Goal: Task Accomplishment & Management: Manage account settings

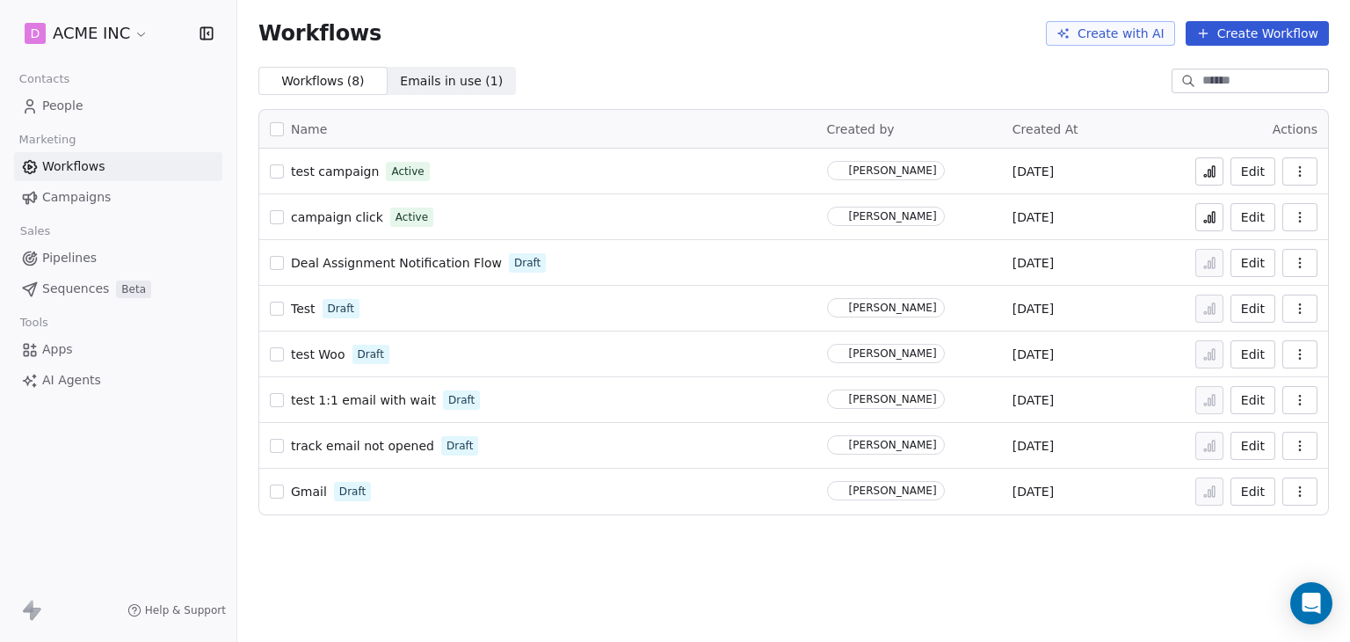
drag, startPoint x: 0, startPoint y: 0, endPoint x: 352, endPoint y: 171, distance: 391.9
click at [352, 171] on span "test campaign" at bounding box center [335, 171] width 88 height 14
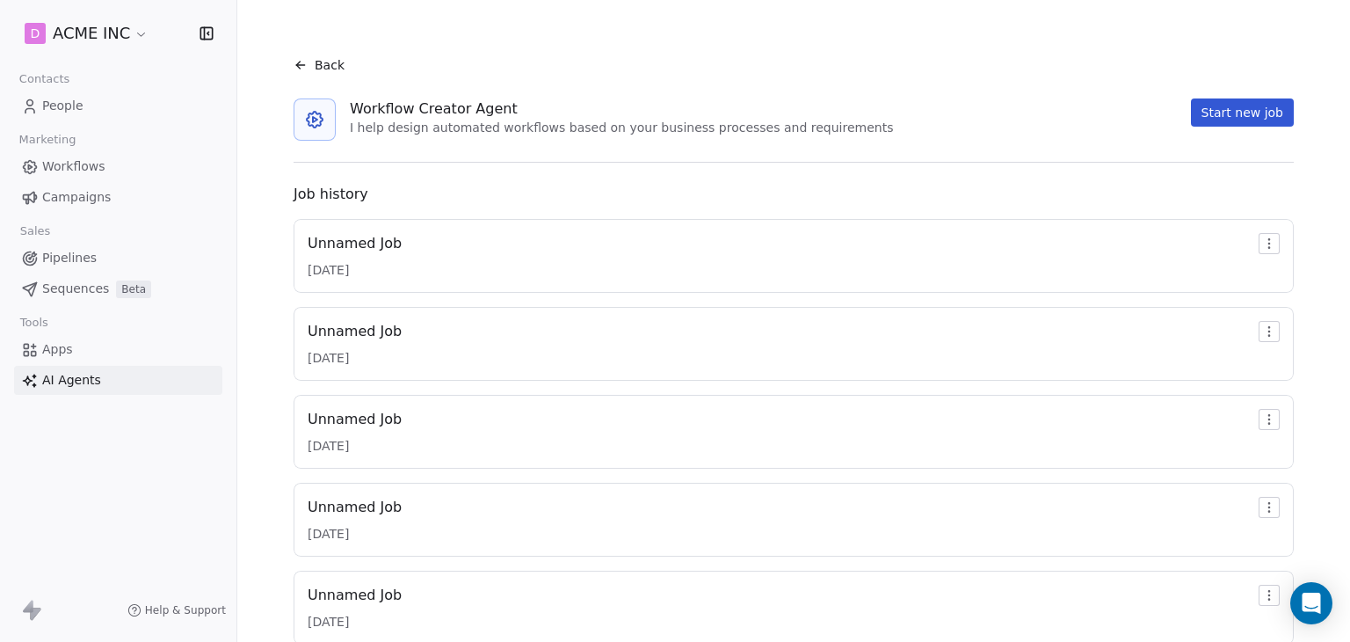
click at [89, 92] on link "People" at bounding box center [118, 105] width 208 height 29
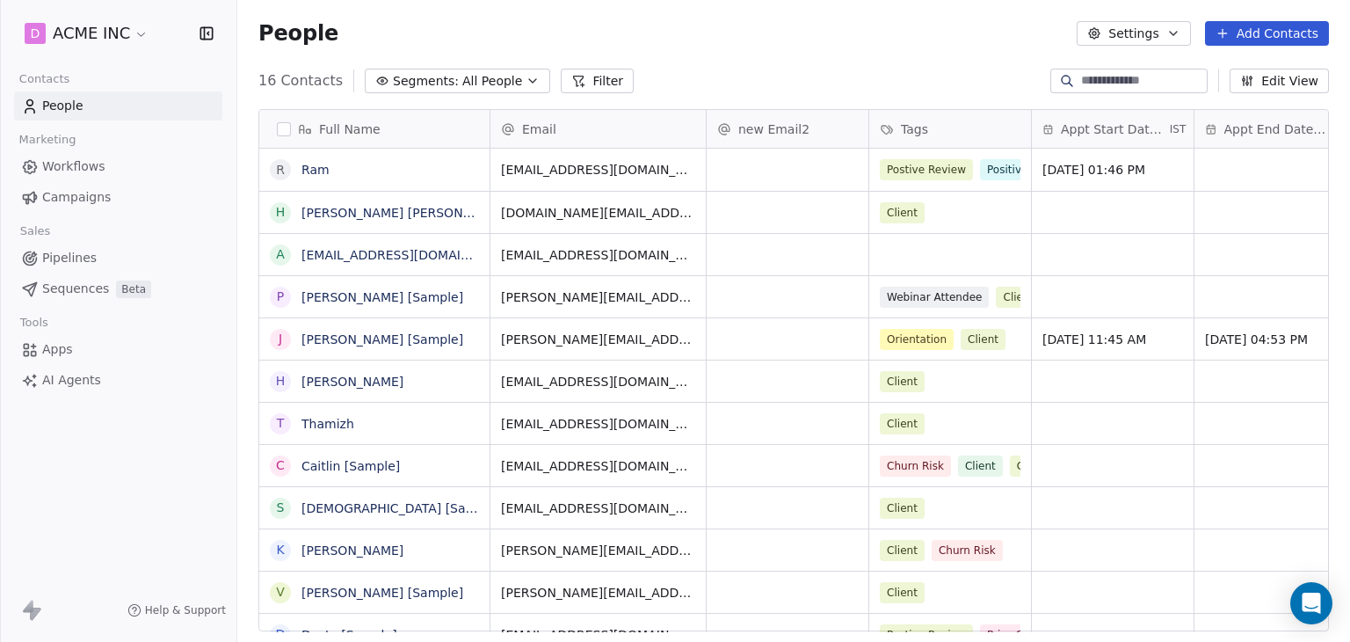
scroll to position [550, 1099]
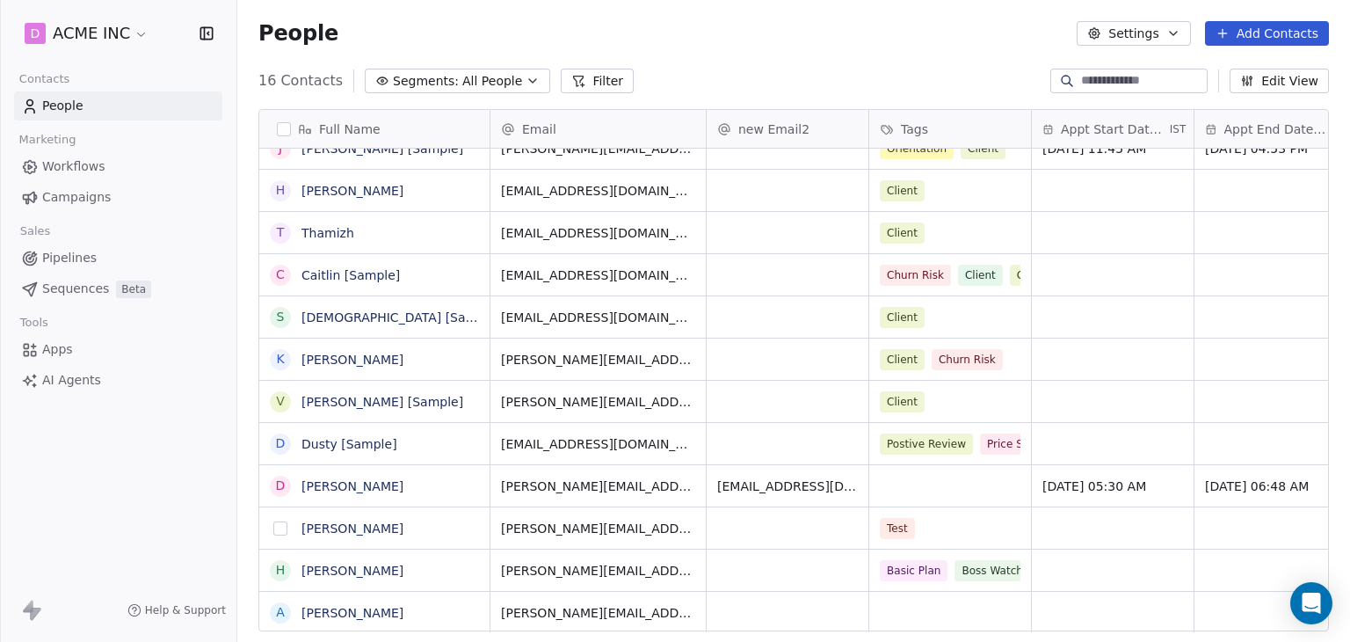
click at [281, 528] on button "grid" at bounding box center [280, 528] width 14 height 14
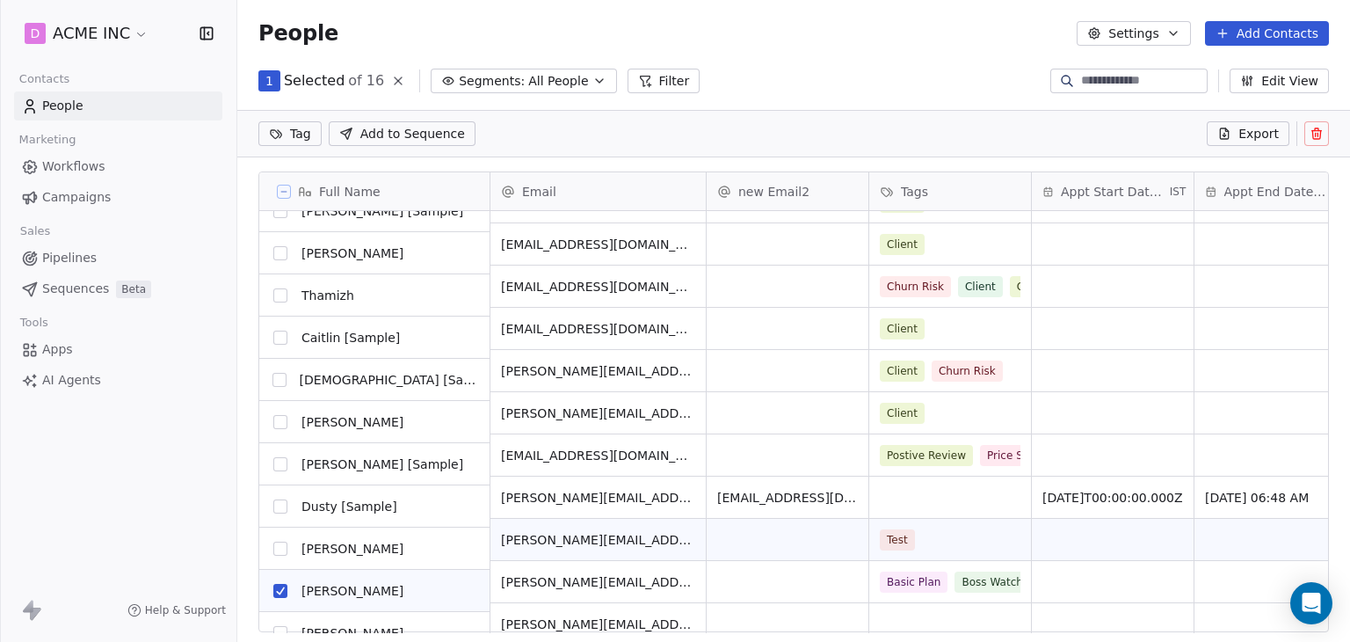
scroll to position [253, 0]
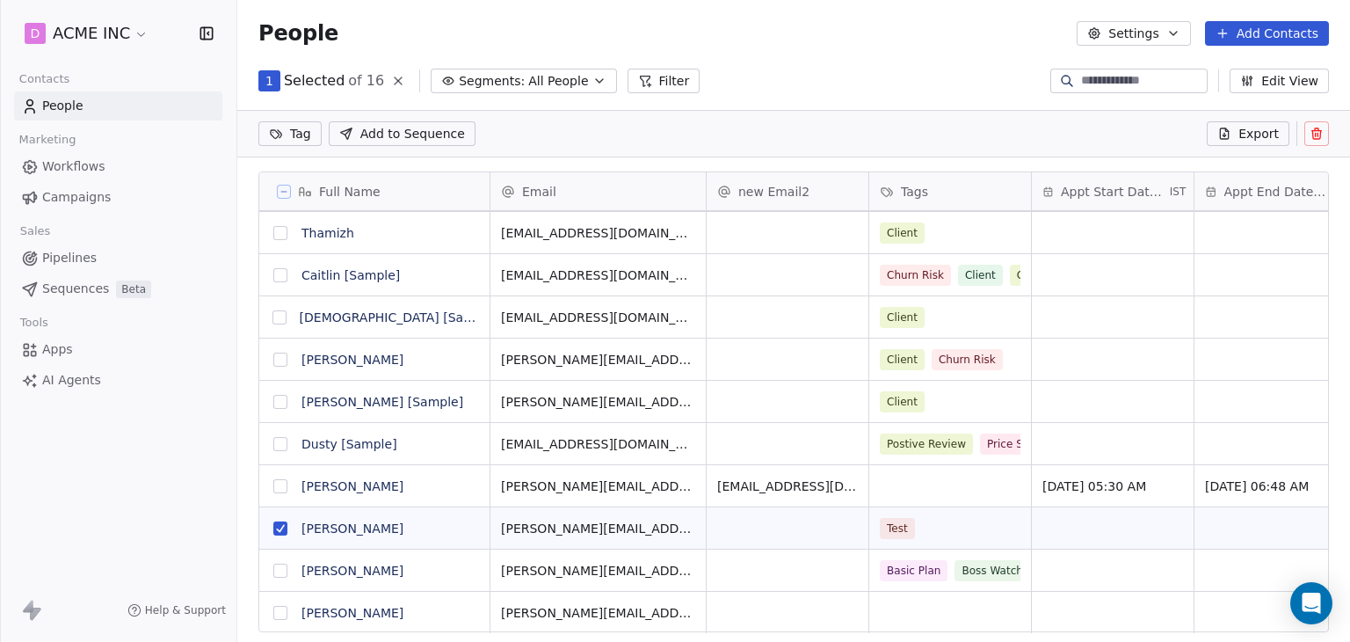
click at [1318, 128] on icon at bounding box center [1316, 134] width 14 height 14
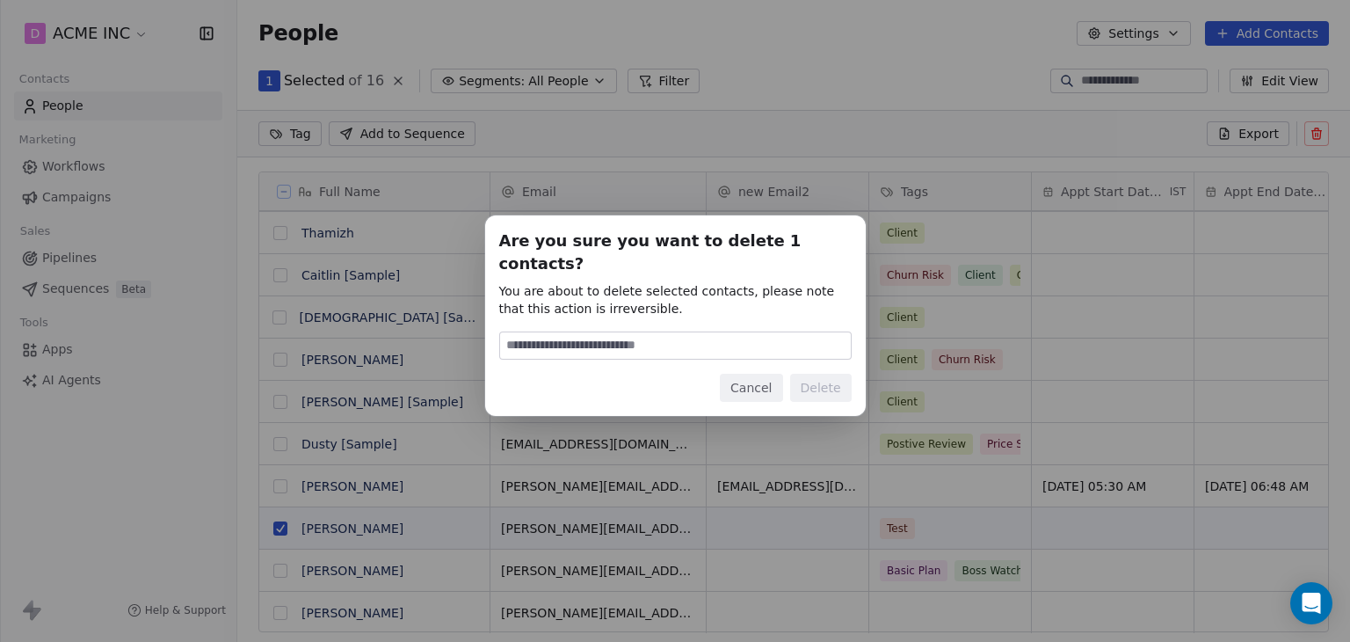
click at [664, 331] on div at bounding box center [675, 345] width 352 height 28
click at [656, 332] on input at bounding box center [675, 345] width 351 height 26
type input "******"
click at [837, 373] on button "Delete" at bounding box center [821, 387] width 62 height 28
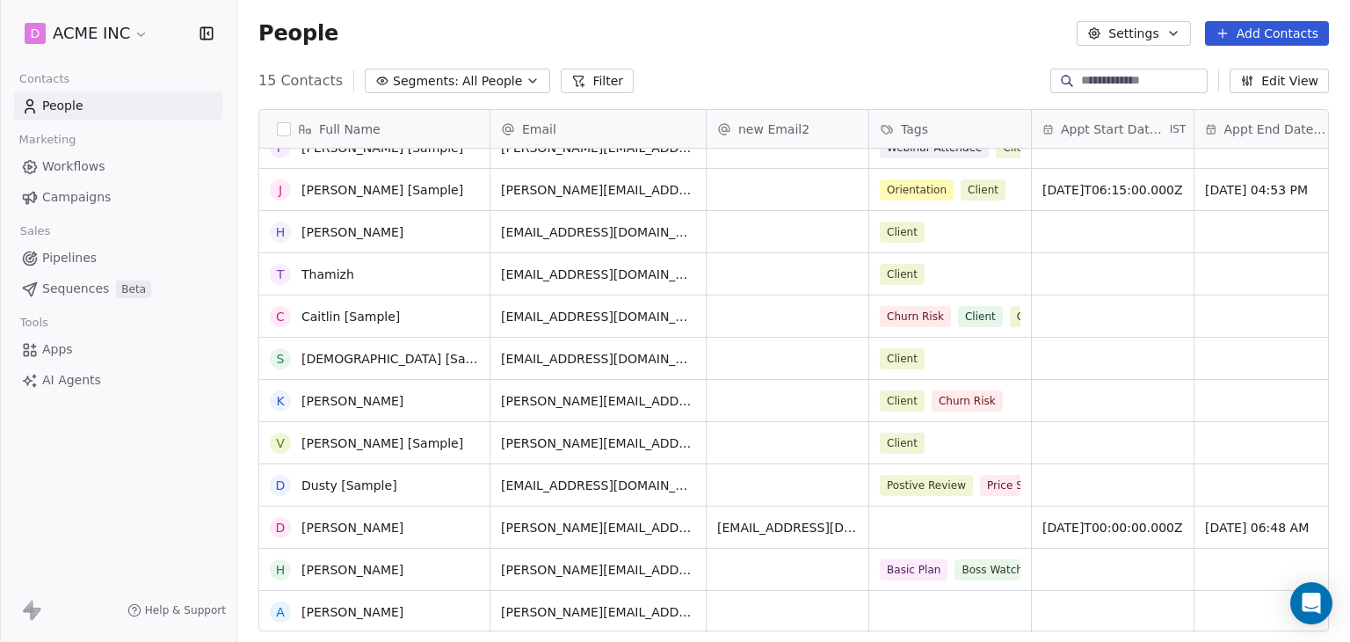
scroll to position [149, 0]
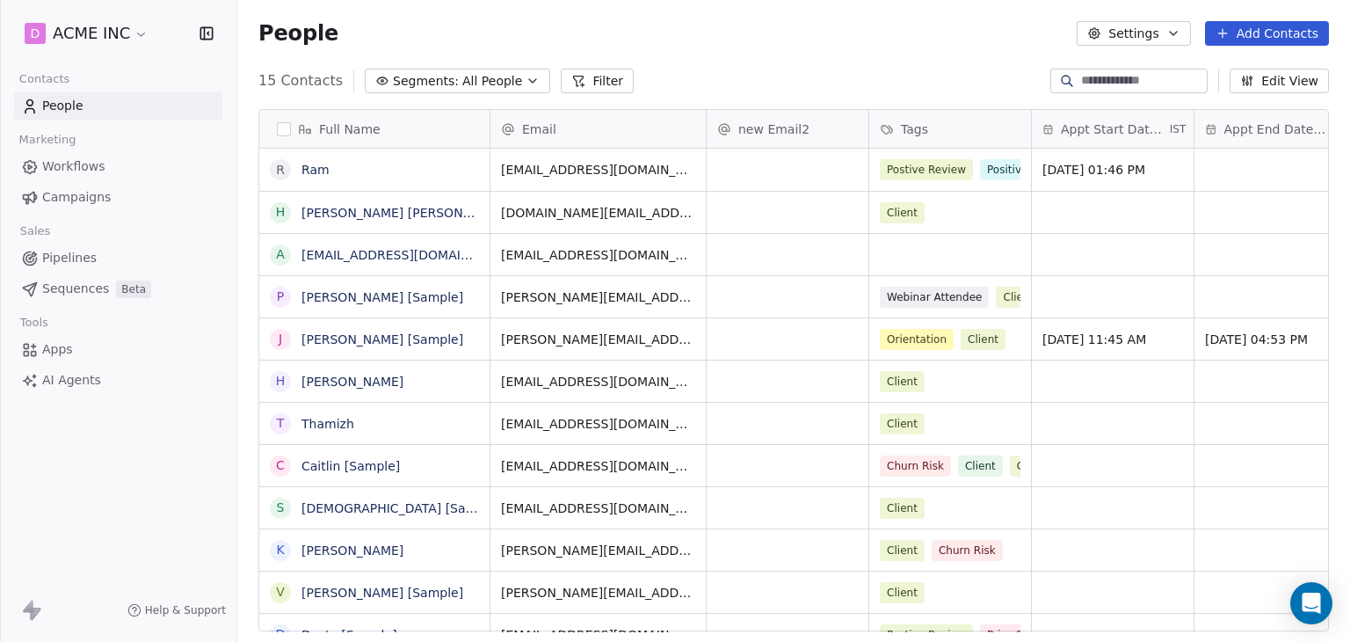
scroll to position [550, 1099]
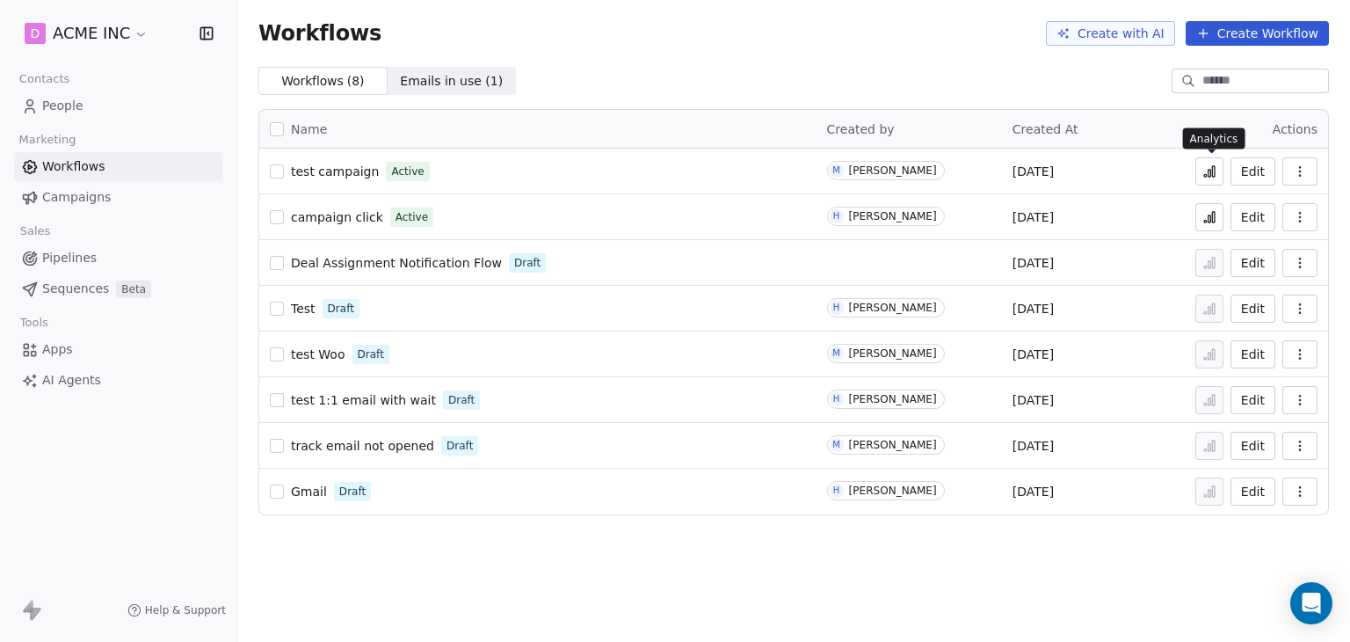
click at [1207, 174] on icon at bounding box center [1205, 175] width 3 height 3
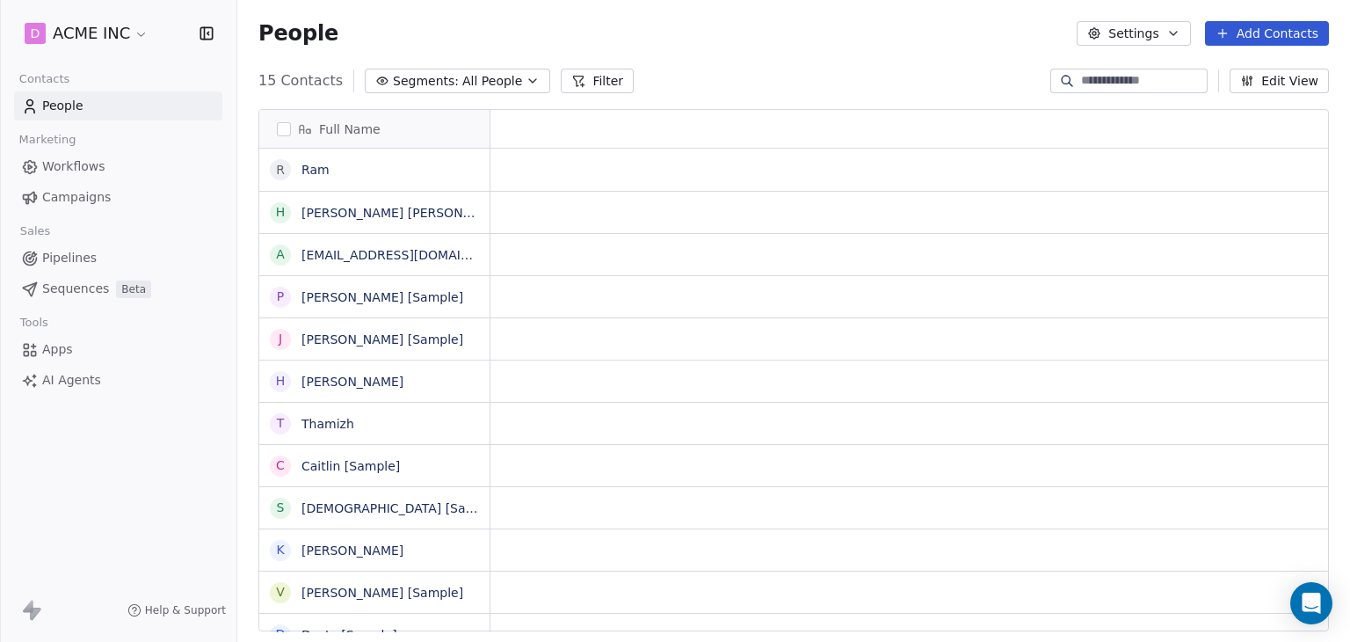
scroll to position [14, 14]
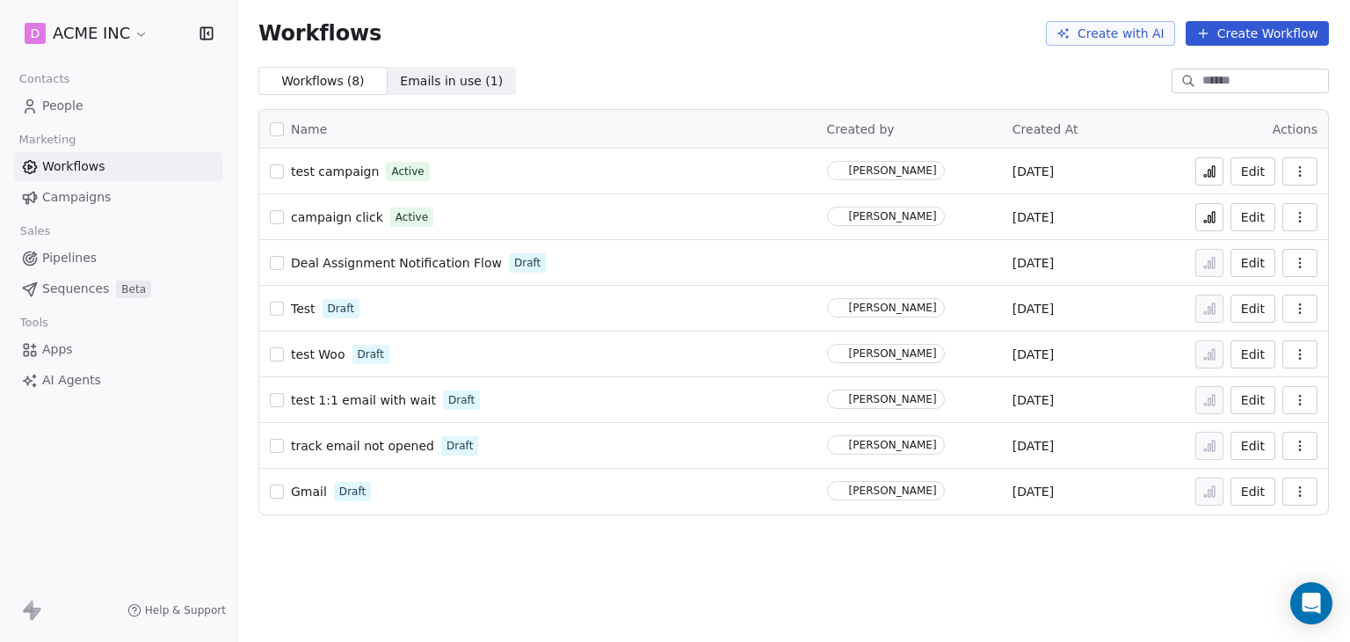
click at [1216, 166] on icon at bounding box center [1209, 171] width 14 height 14
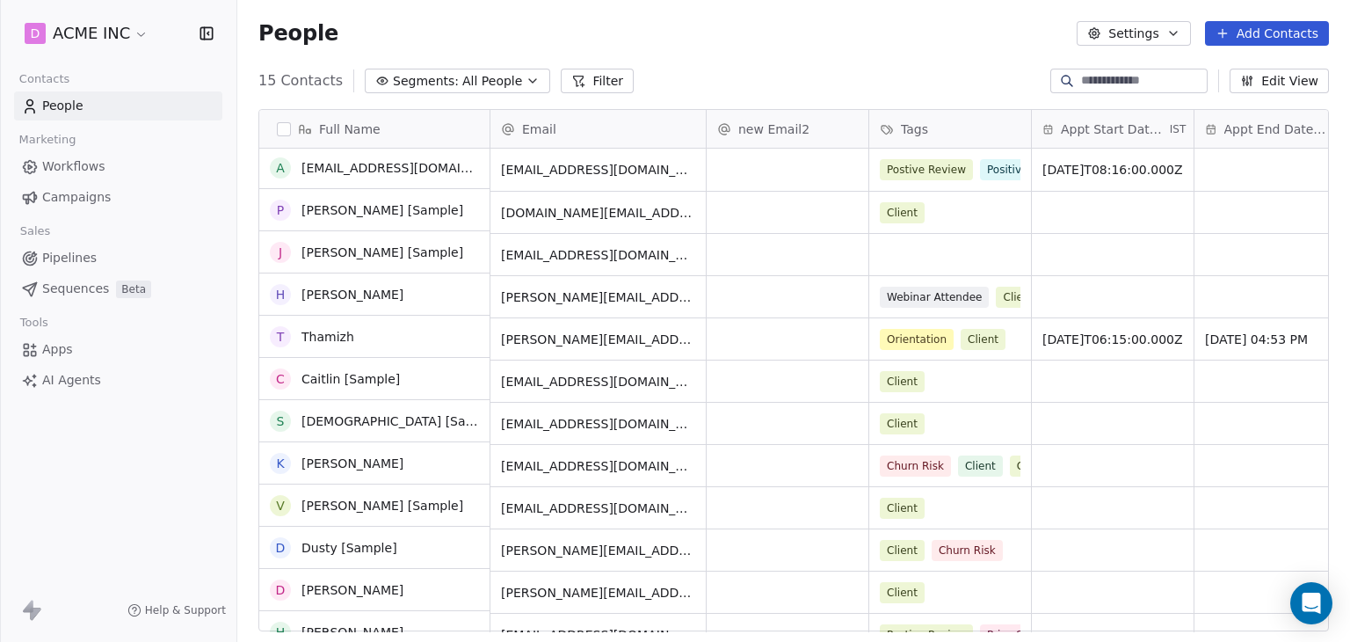
scroll to position [149, 0]
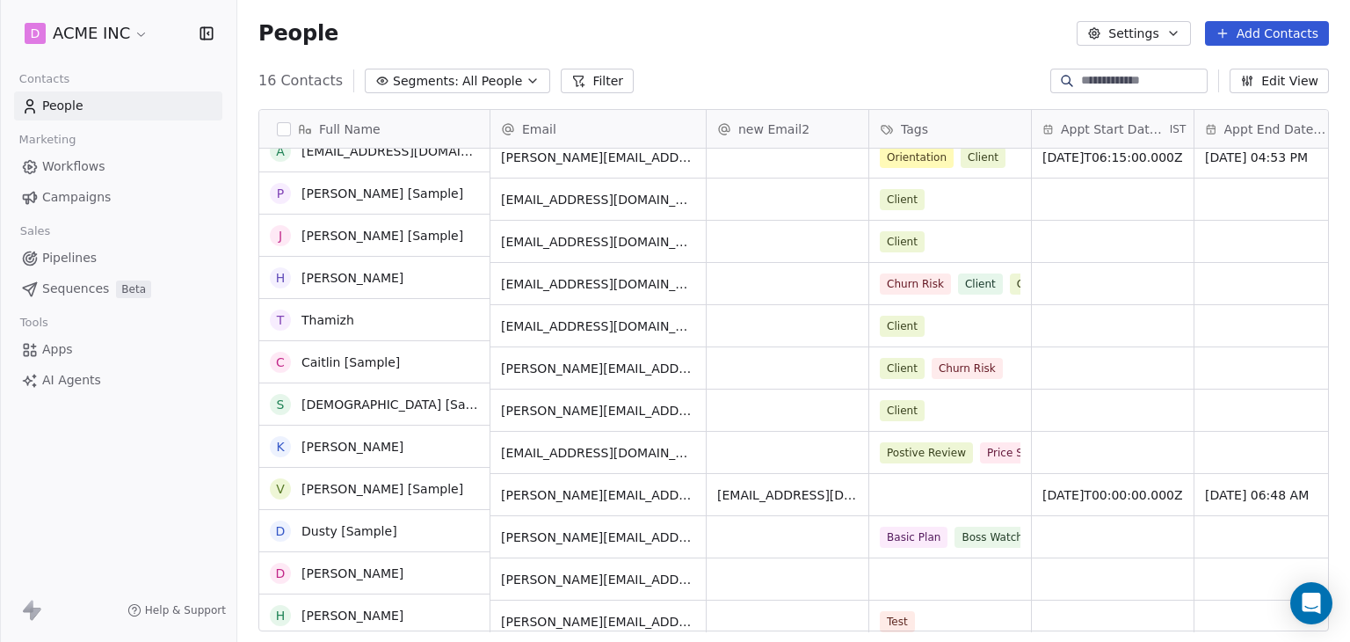
scroll to position [191, 0]
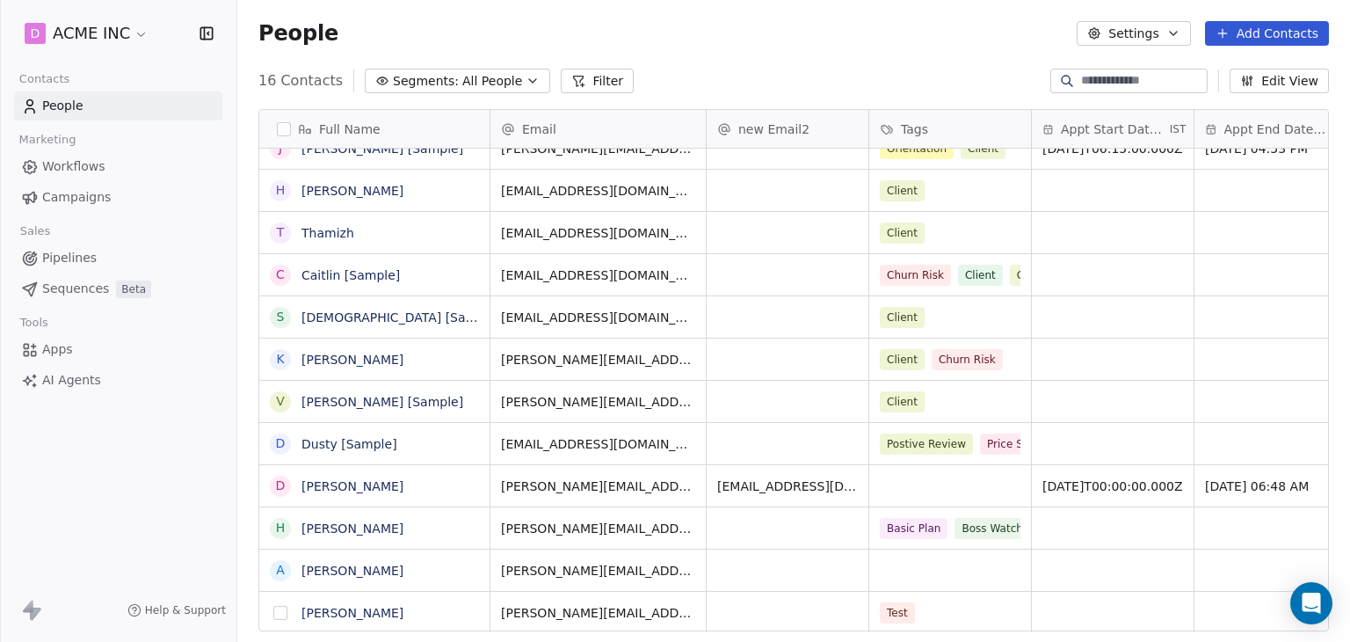
click at [278, 614] on button "grid" at bounding box center [280, 613] width 14 height 14
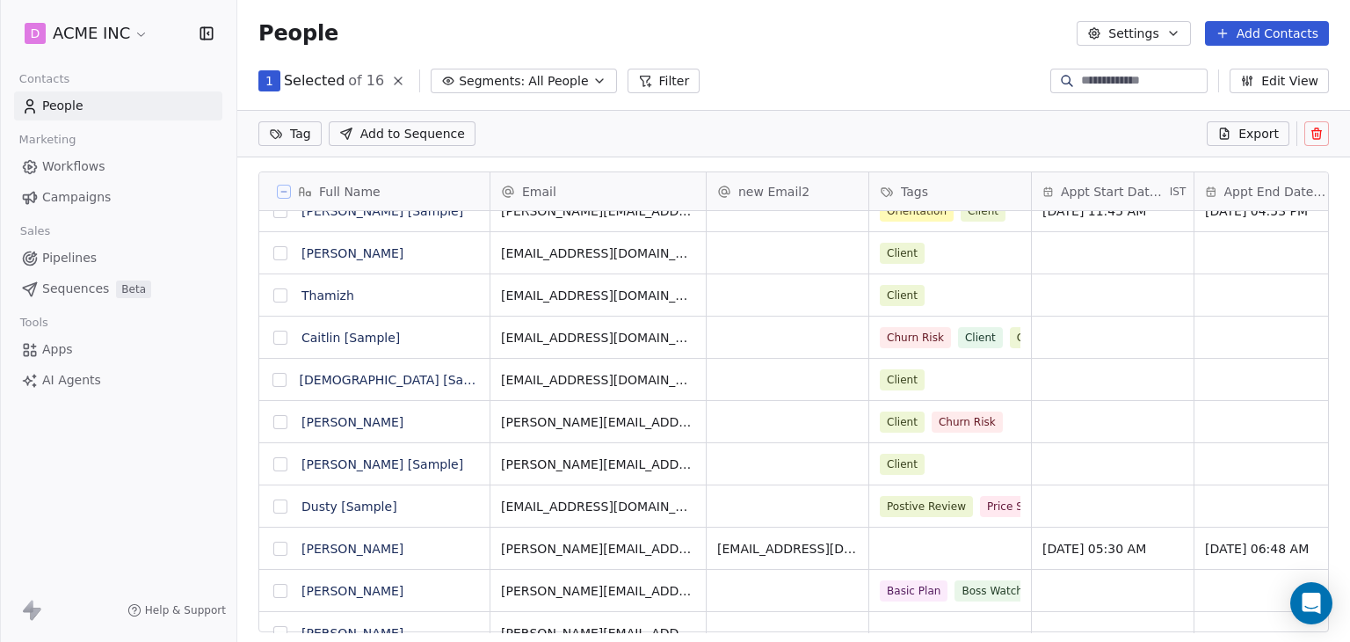
scroll to position [489, 1099]
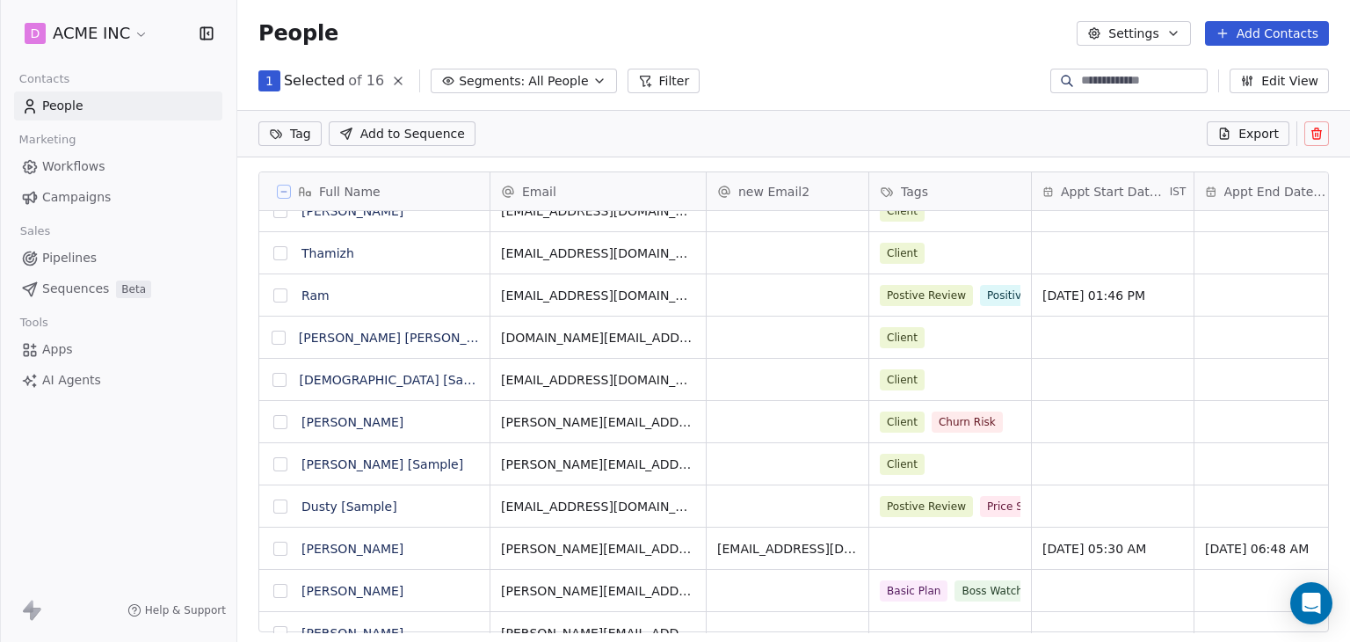
click at [1318, 133] on icon at bounding box center [1316, 134] width 14 height 14
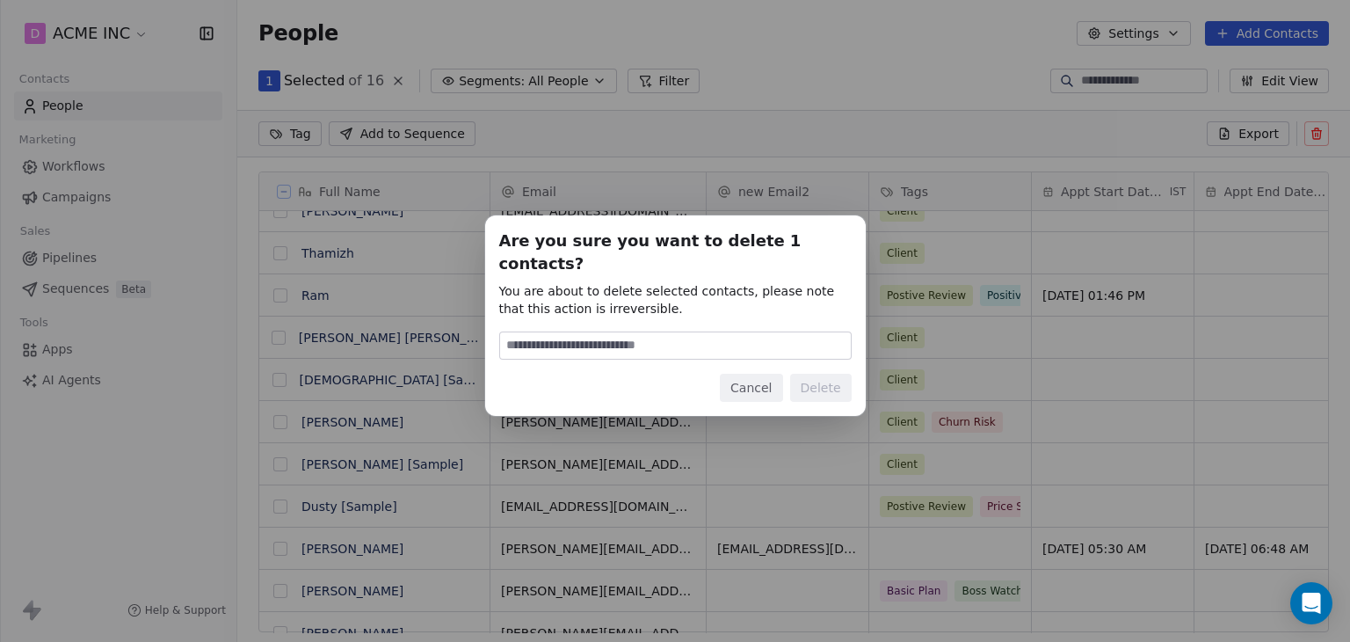
click at [558, 348] on div "Are you sure you want to delete 1 contacts? You are about to delete selected co…" at bounding box center [675, 315] width 352 height 172
click at [556, 335] on input at bounding box center [675, 345] width 351 height 26
type input "******"
click at [792, 373] on button "Delete" at bounding box center [821, 387] width 62 height 28
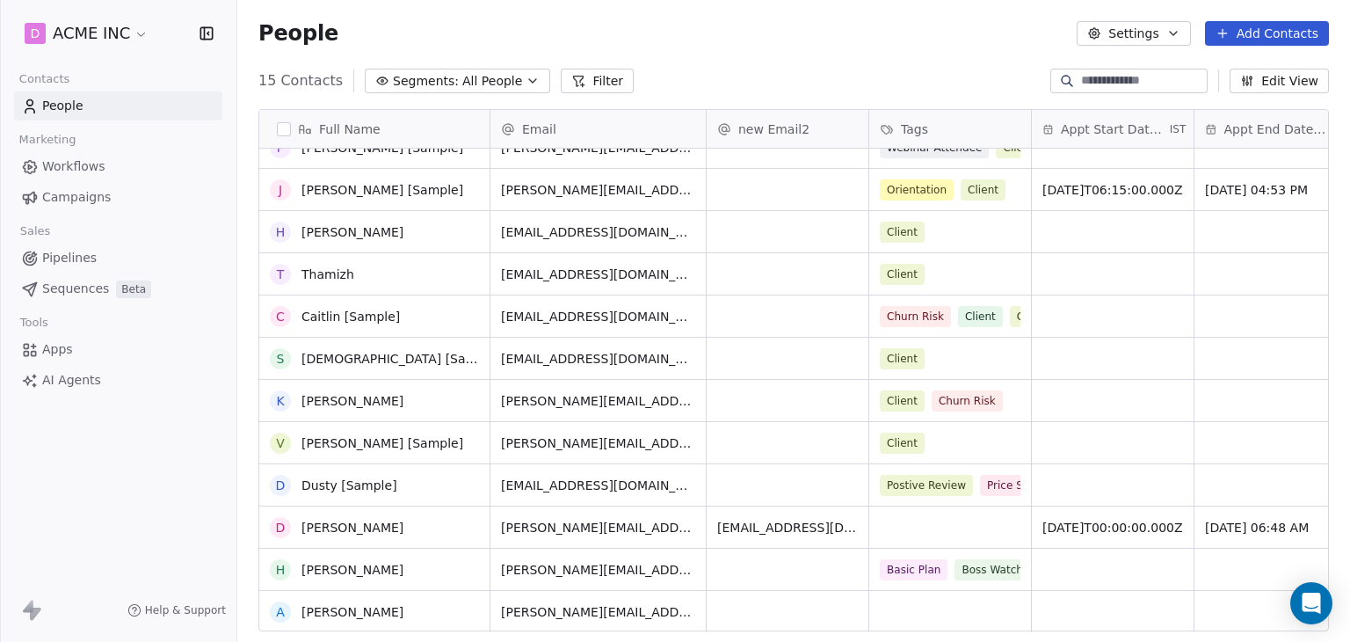
scroll to position [149, 0]
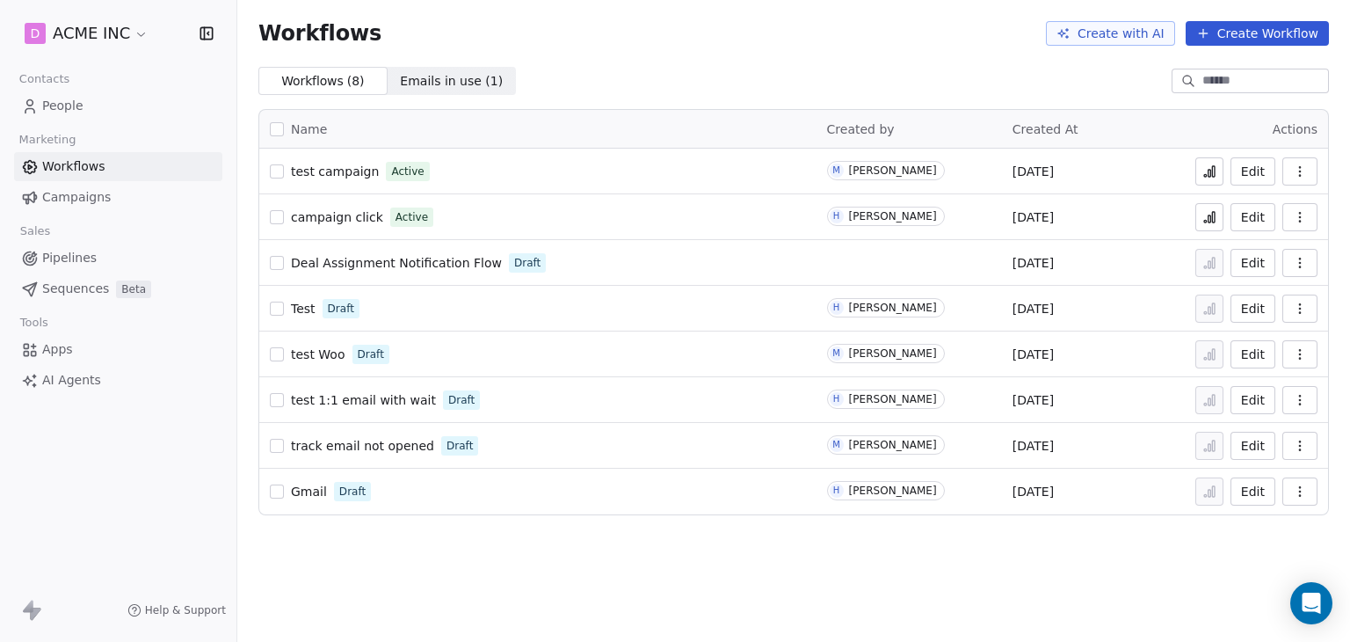
click at [1291, 177] on button "button" at bounding box center [1299, 171] width 35 height 28
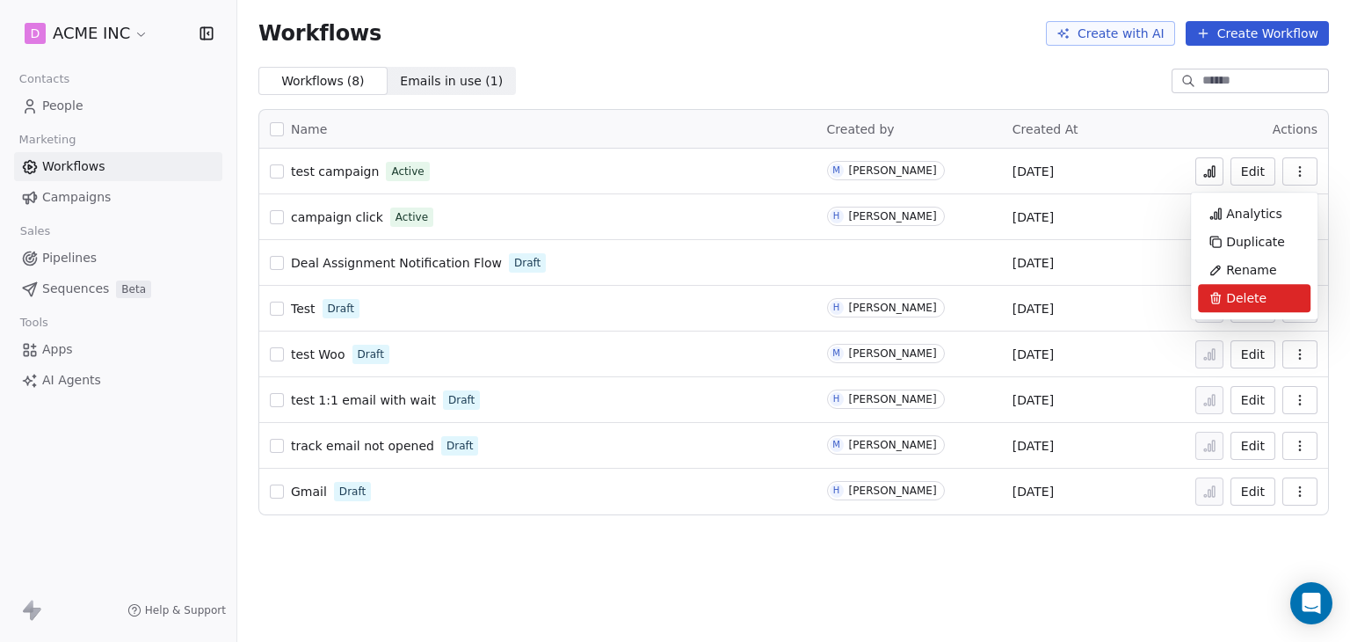
click at [1220, 302] on icon at bounding box center [1215, 298] width 14 height 14
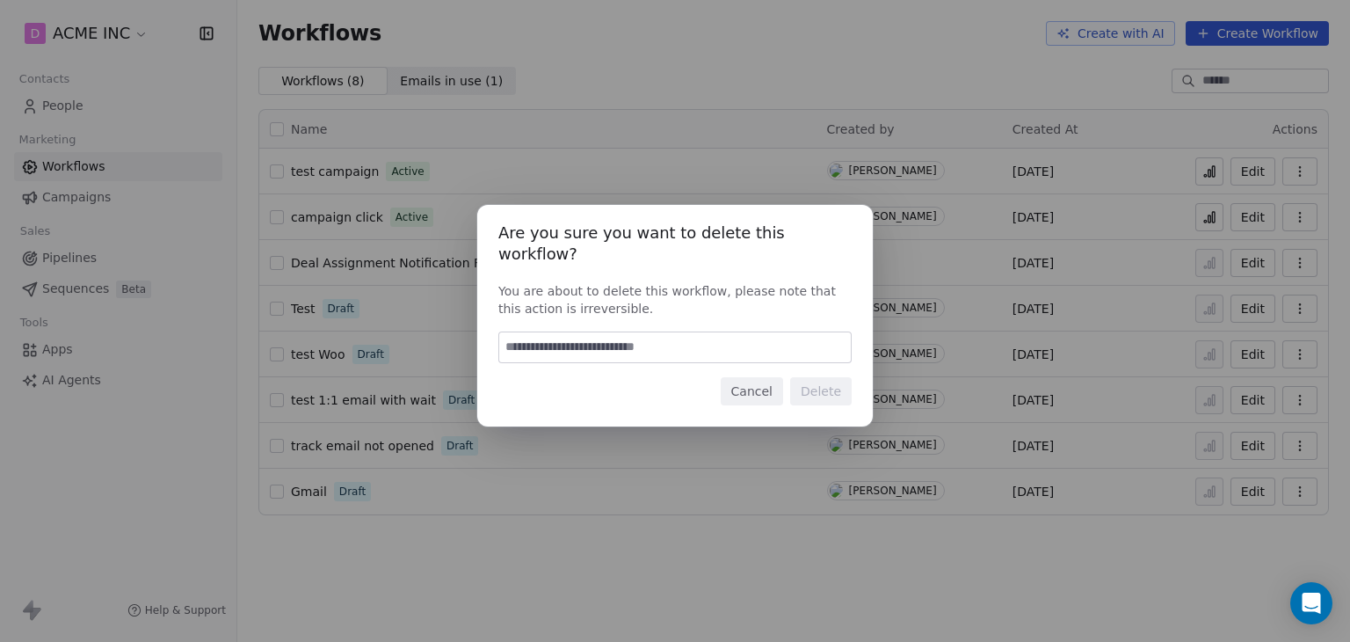
click at [736, 319] on div "Are you sure you want to delete this workflow? You are about to delete this wor…" at bounding box center [674, 315] width 395 height 221
click at [733, 332] on input at bounding box center [675, 347] width 352 height 30
type input "******"
click at [805, 383] on button "Delete" at bounding box center [821, 391] width 62 height 28
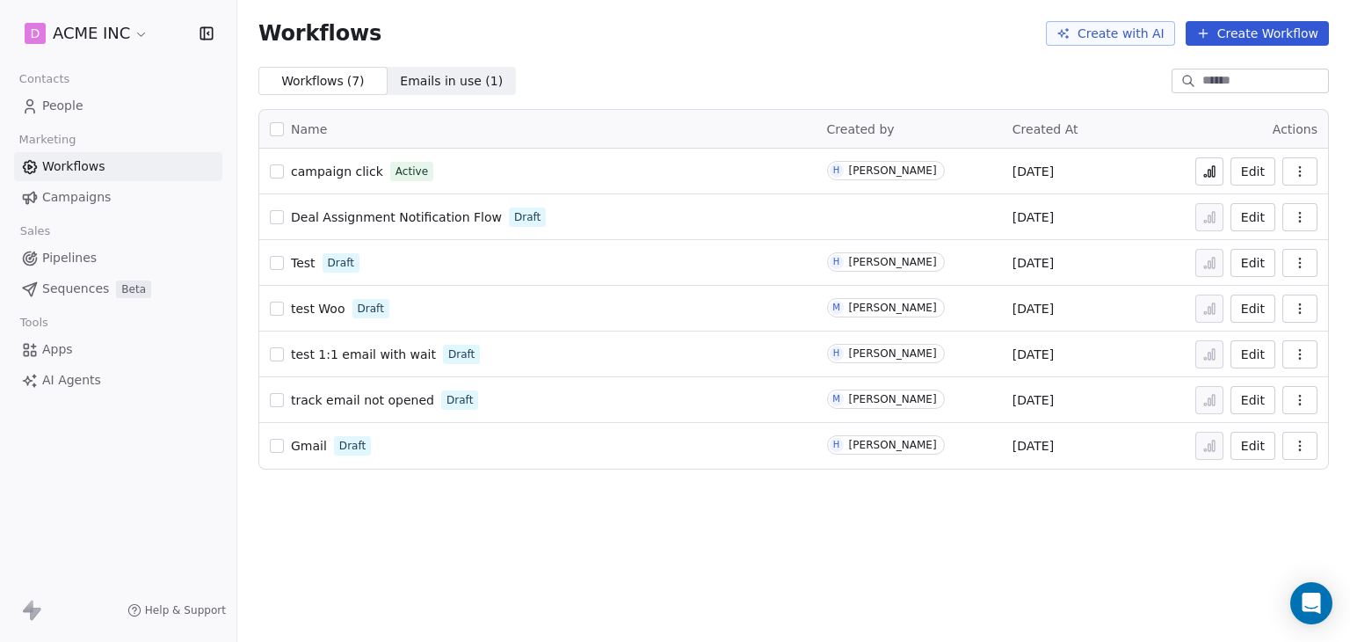
click at [1220, 32] on button "Create Workflow" at bounding box center [1257, 33] width 143 height 25
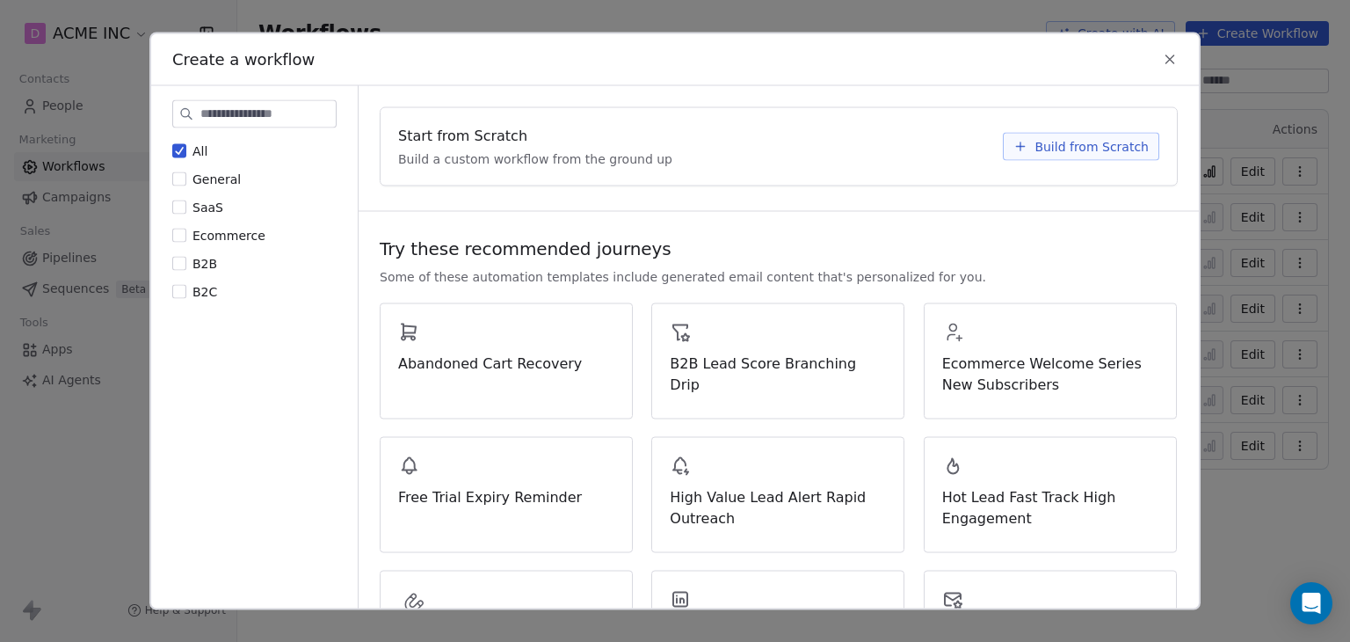
click at [1020, 143] on icon at bounding box center [1020, 146] width 0 height 8
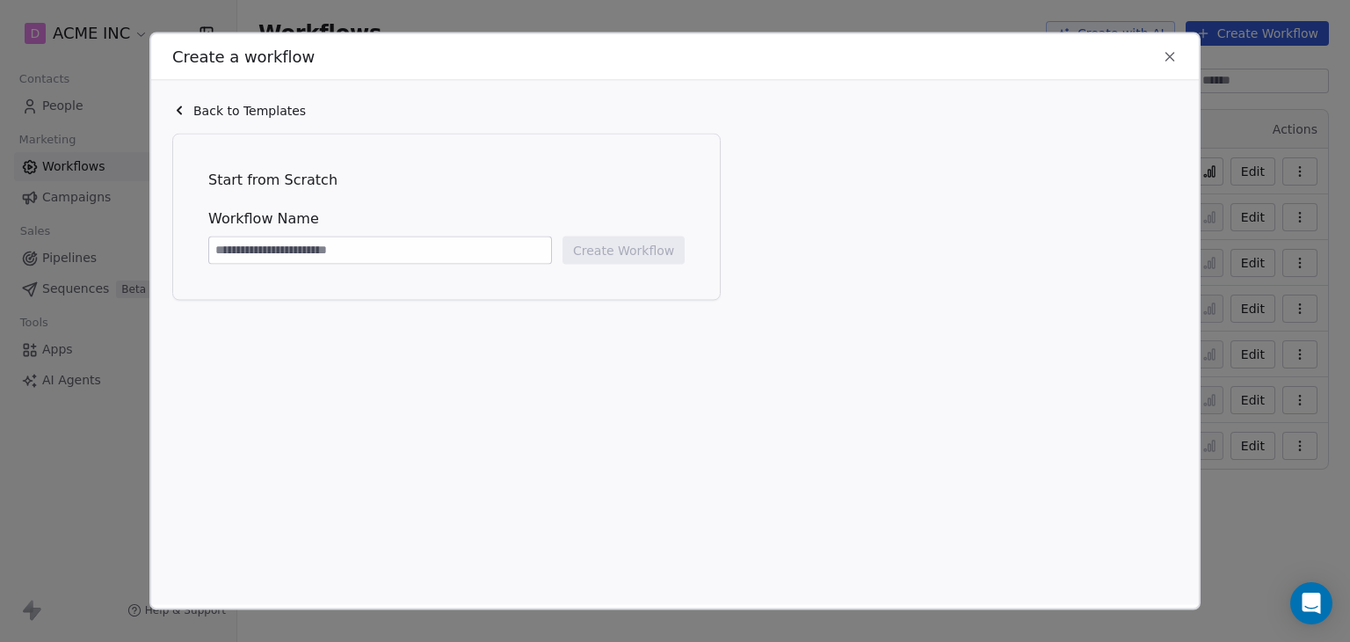
click at [376, 250] on input at bounding box center [380, 250] width 342 height 26
type input "**********"
click at [575, 256] on button "Create Workflow" at bounding box center [623, 250] width 122 height 28
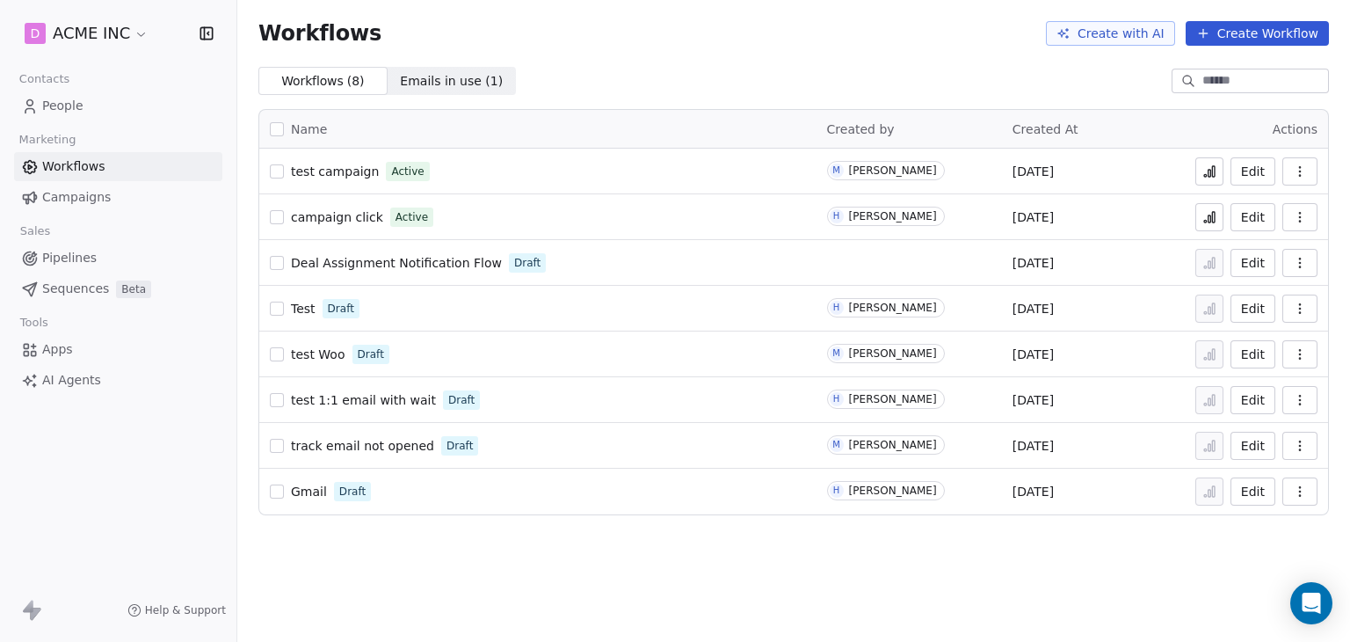
click at [1206, 177] on icon at bounding box center [1209, 171] width 14 height 14
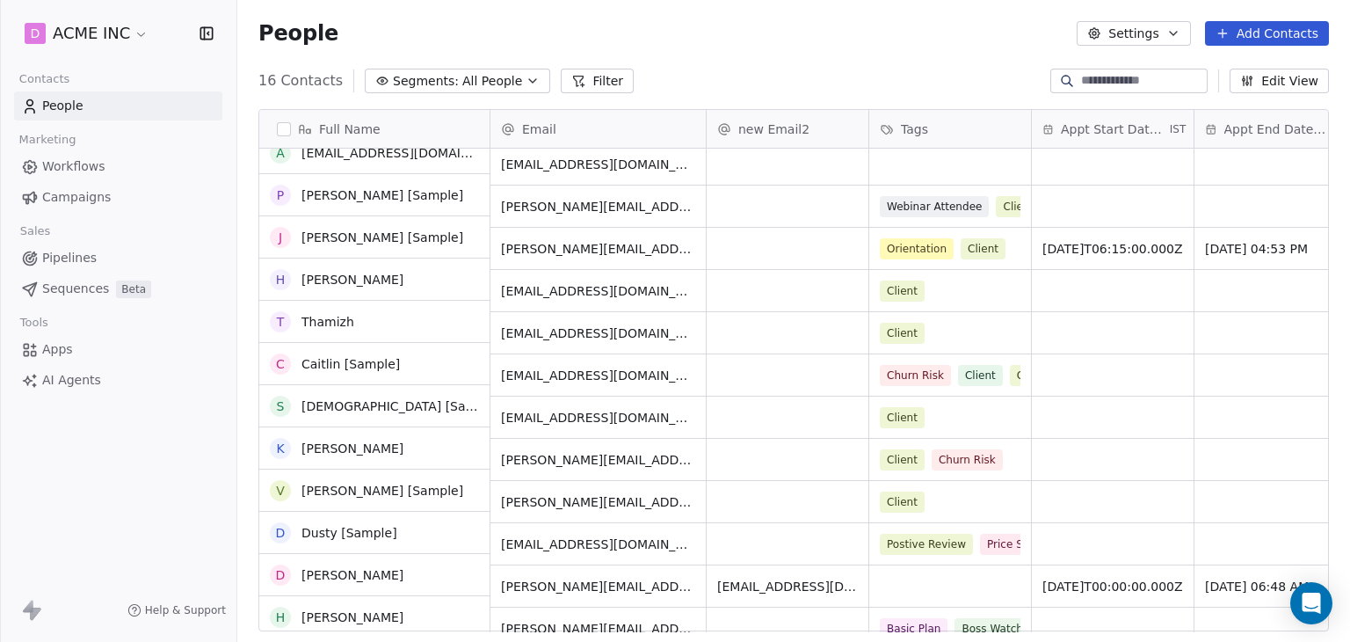
scroll to position [191, 0]
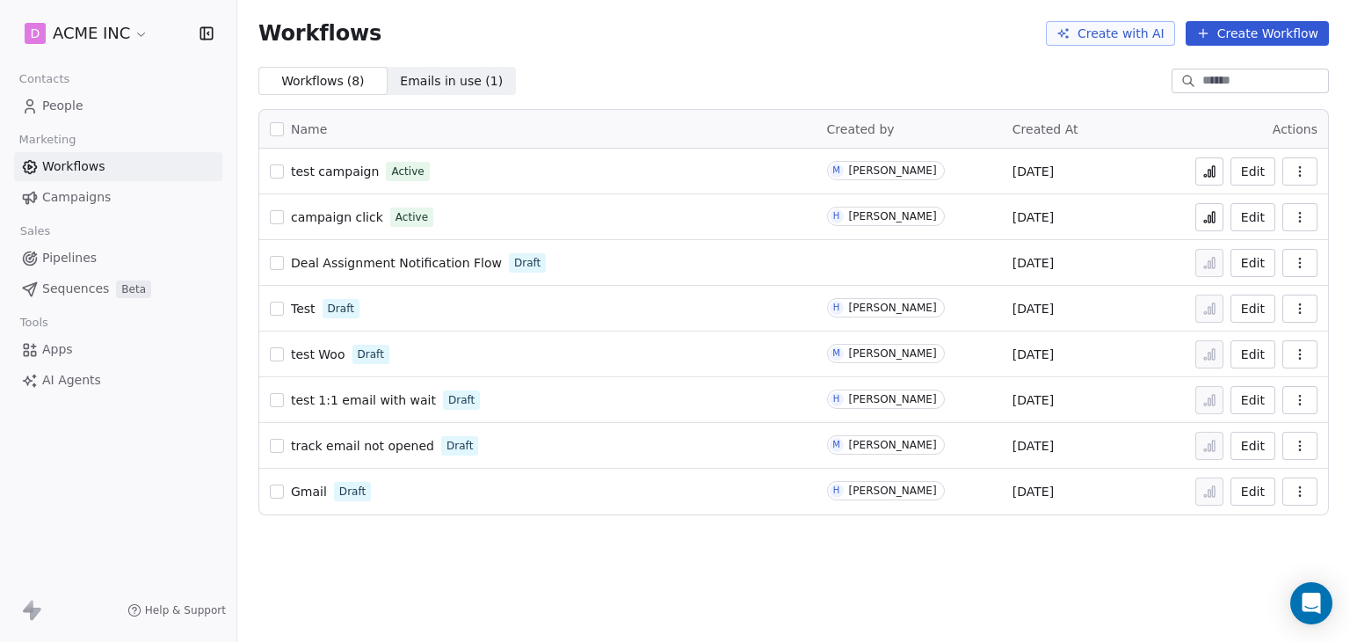
click at [1206, 170] on icon at bounding box center [1209, 171] width 14 height 14
click at [1218, 173] on button at bounding box center [1209, 171] width 28 height 28
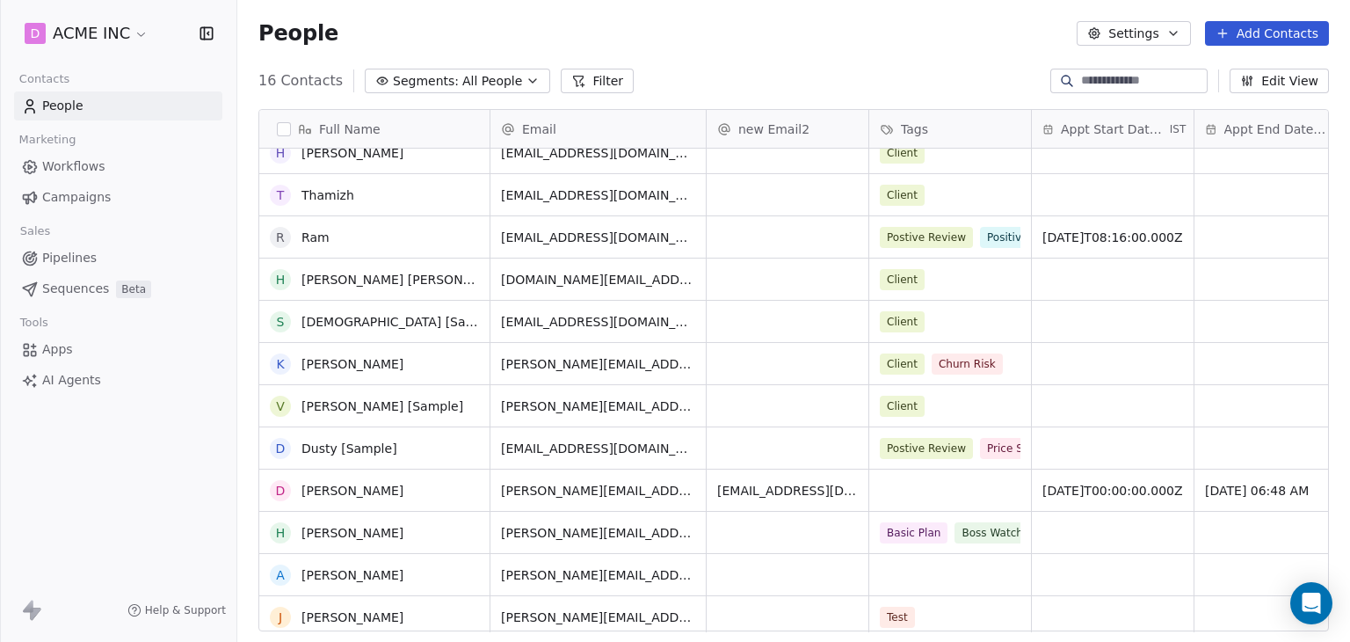
scroll to position [191, 0]
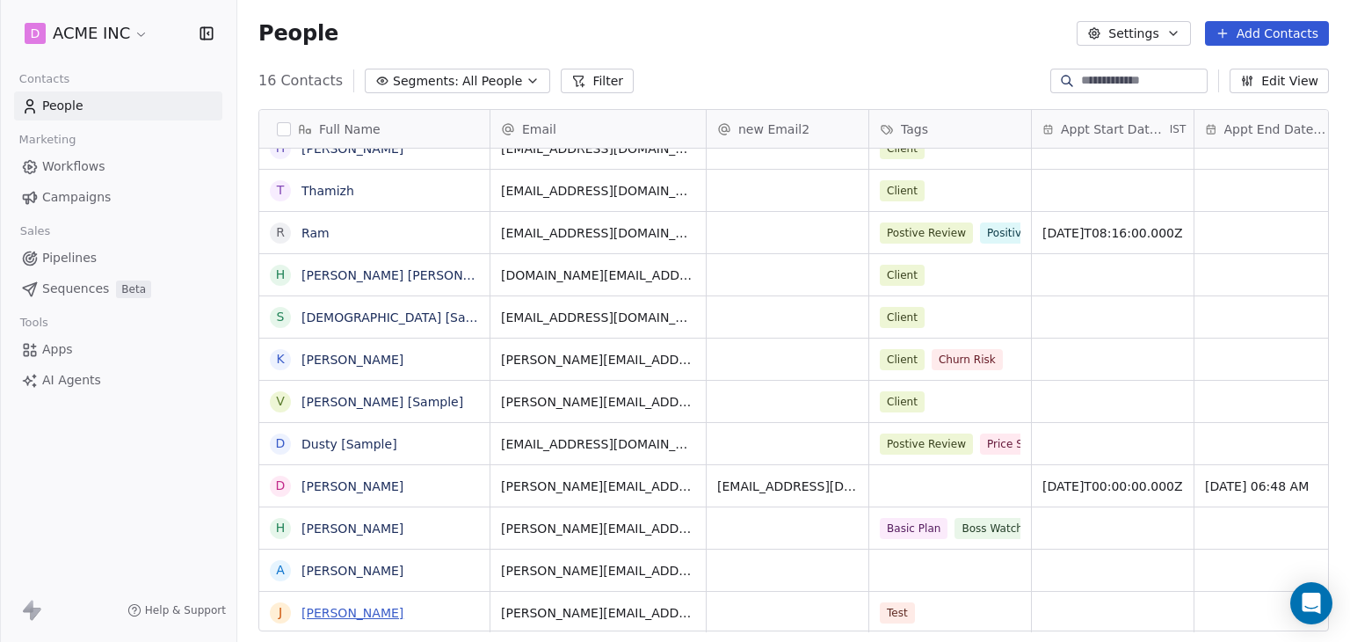
click at [329, 610] on link "[PERSON_NAME]" at bounding box center [352, 613] width 102 height 14
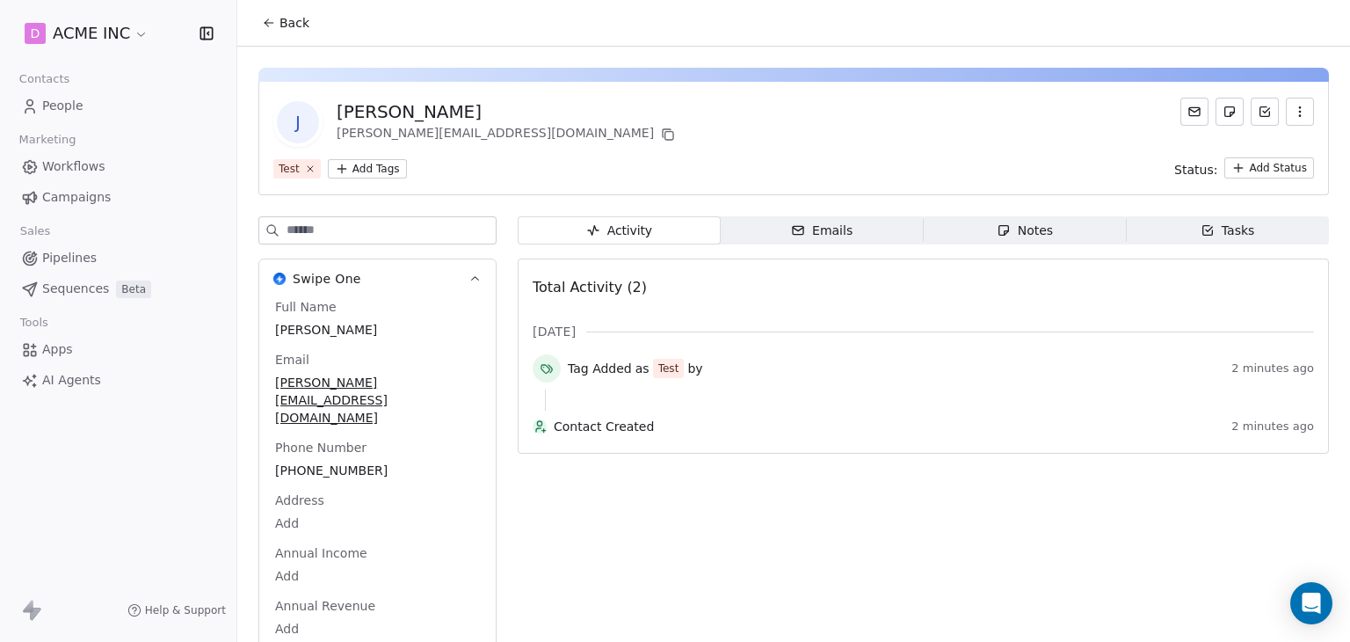
click at [295, 33] on button "Back" at bounding box center [285, 23] width 69 height 32
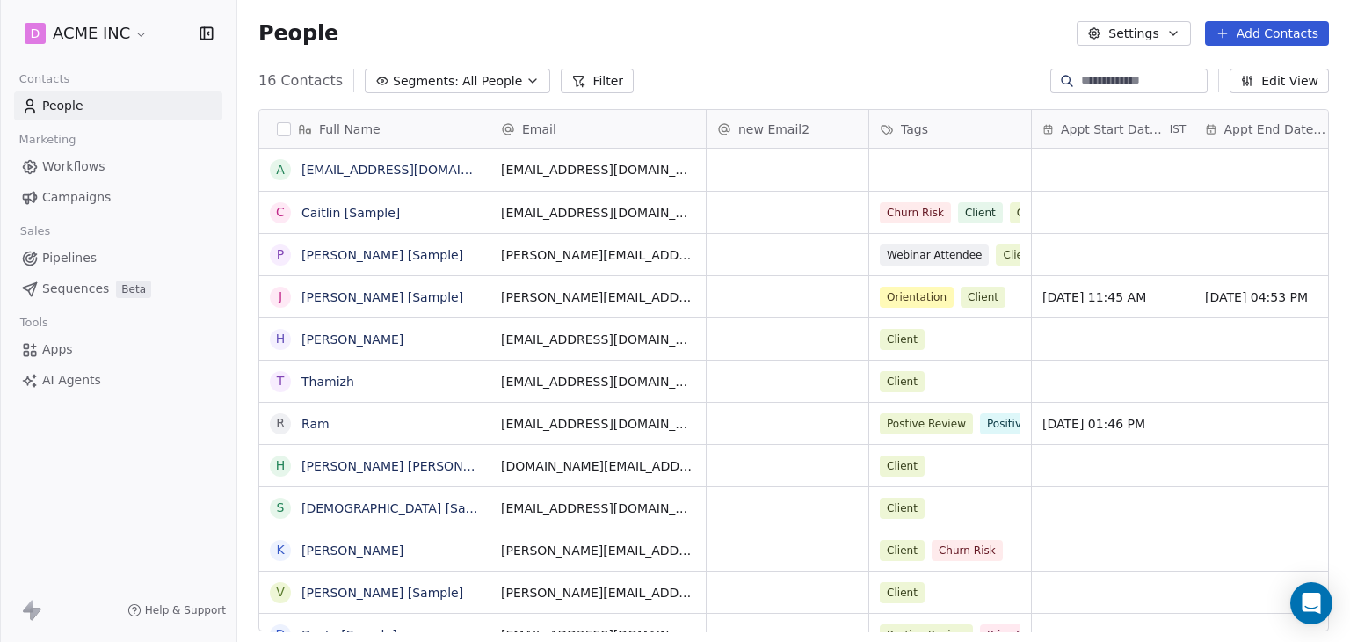
scroll to position [550, 1099]
click at [106, 24] on html "D ACME INC Contacts People Marketing Workflows Campaigns Sales Pipelines Sequen…" at bounding box center [675, 321] width 1350 height 642
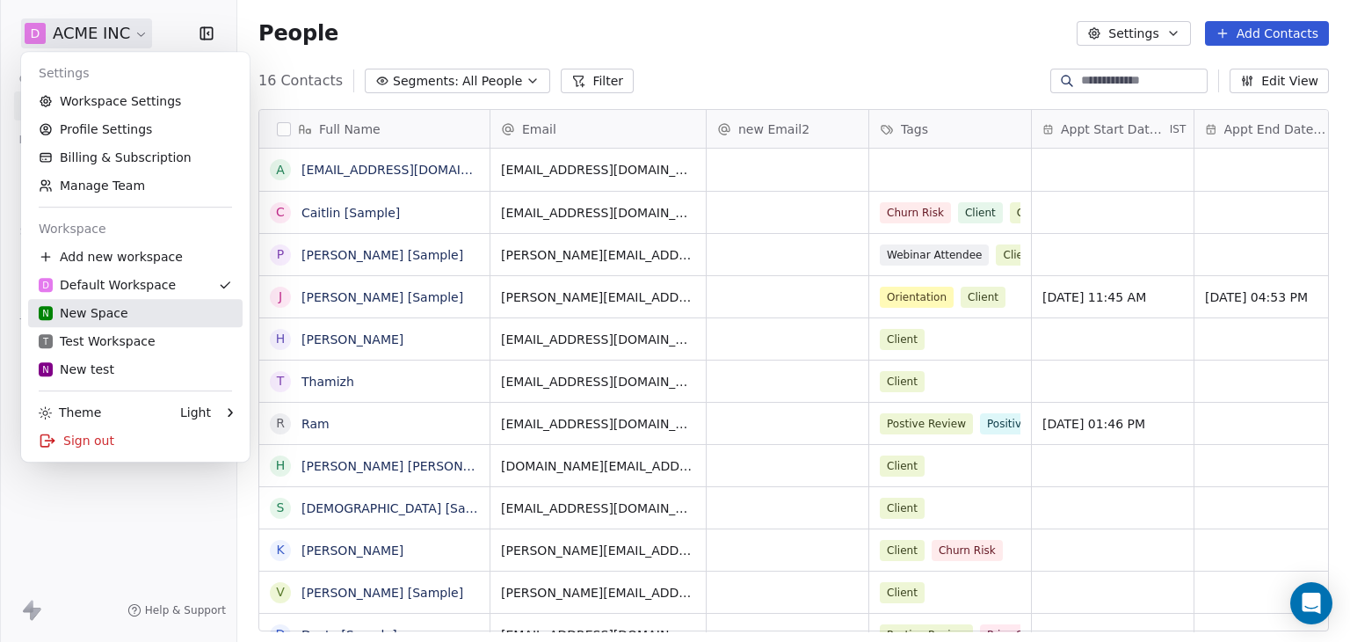
click at [91, 315] on div "N New Space" at bounding box center [84, 313] width 90 height 18
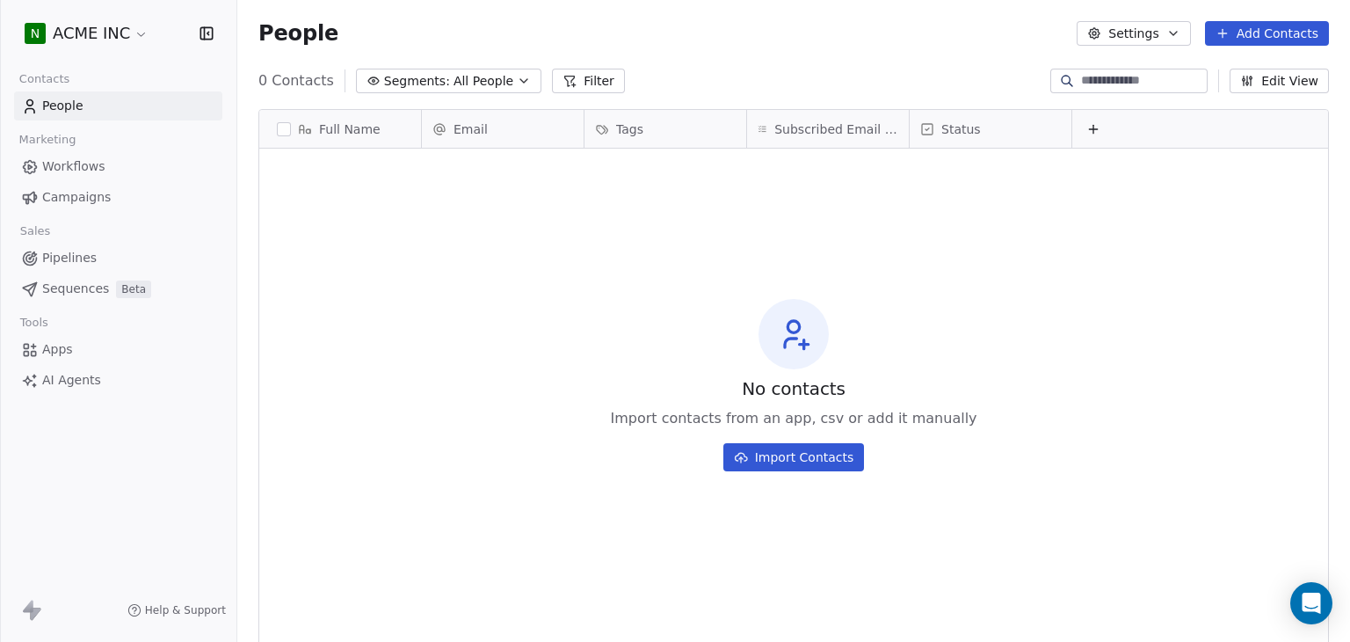
scroll to position [550, 1099]
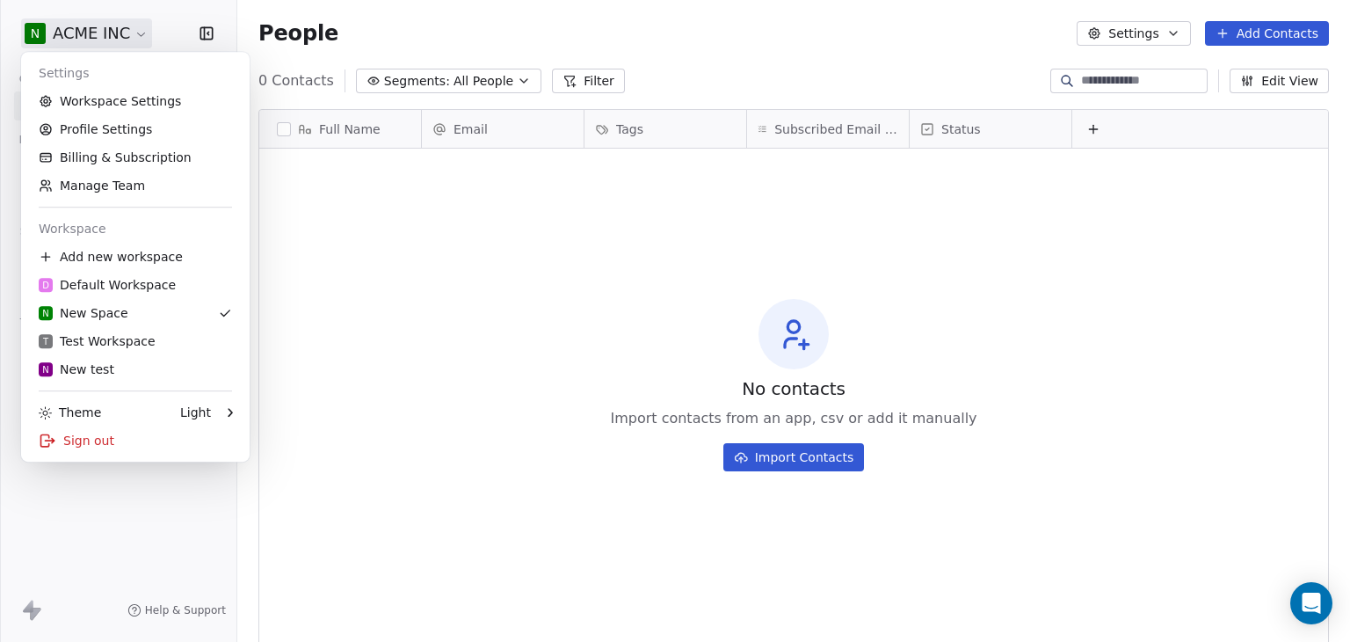
click at [124, 40] on html "N ACME INC Contacts People Marketing Workflows Campaigns Sales Pipelines Sequen…" at bounding box center [675, 321] width 1350 height 642
click at [101, 285] on div "D Default Workspace" at bounding box center [107, 285] width 137 height 18
